Goal: Navigation & Orientation: Find specific page/section

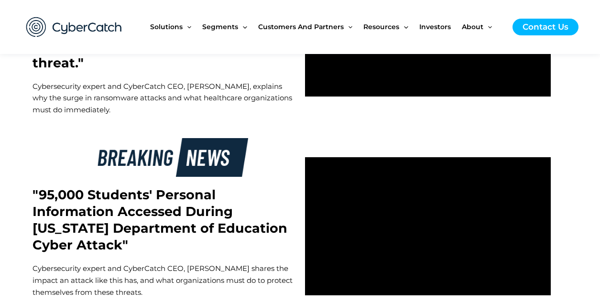
scroll to position [2964, 0]
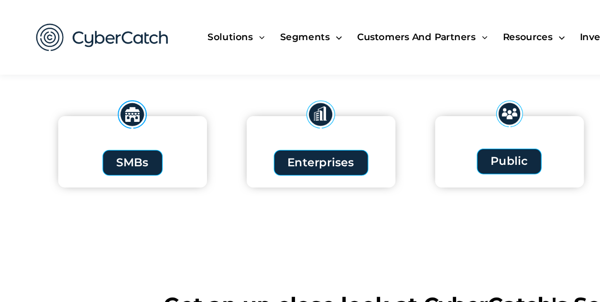
scroll to position [1145, 0]
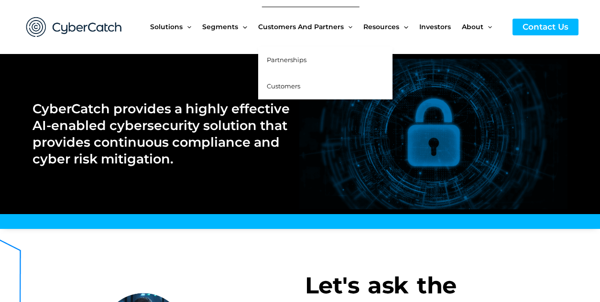
click at [302, 58] on span "Partnerships" at bounding box center [287, 60] width 40 height 8
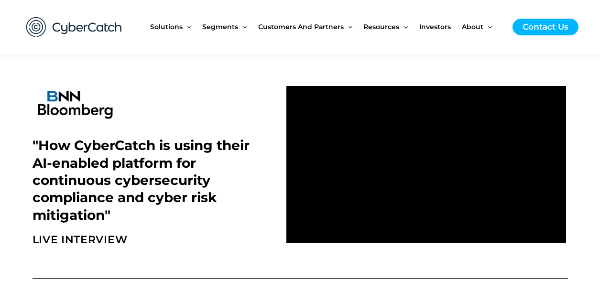
scroll to position [345, 0]
